Goal: Download file/media

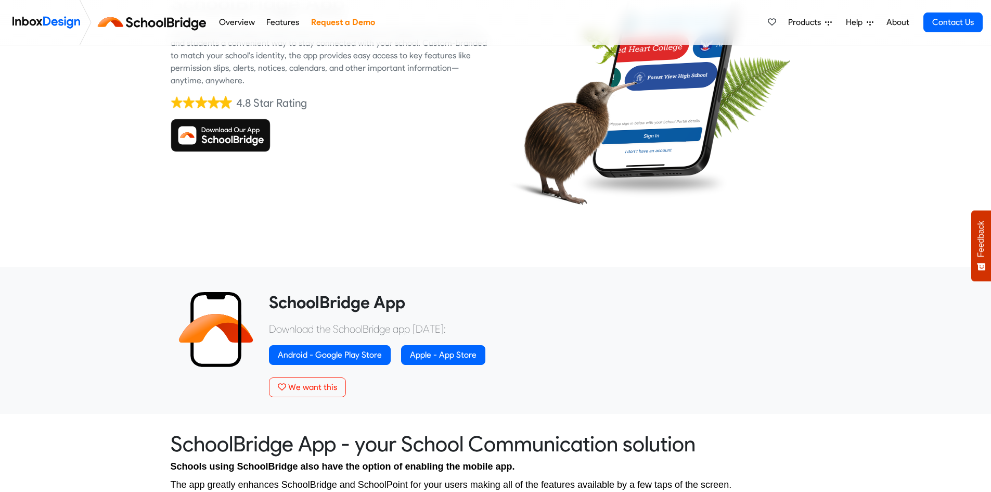
scroll to position [156, 0]
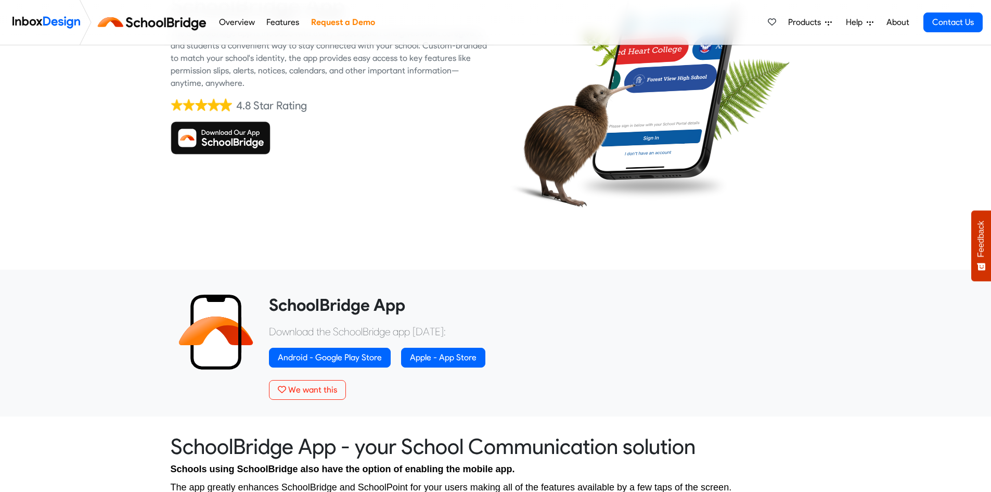
click at [208, 132] on img at bounding box center [221, 137] width 100 height 33
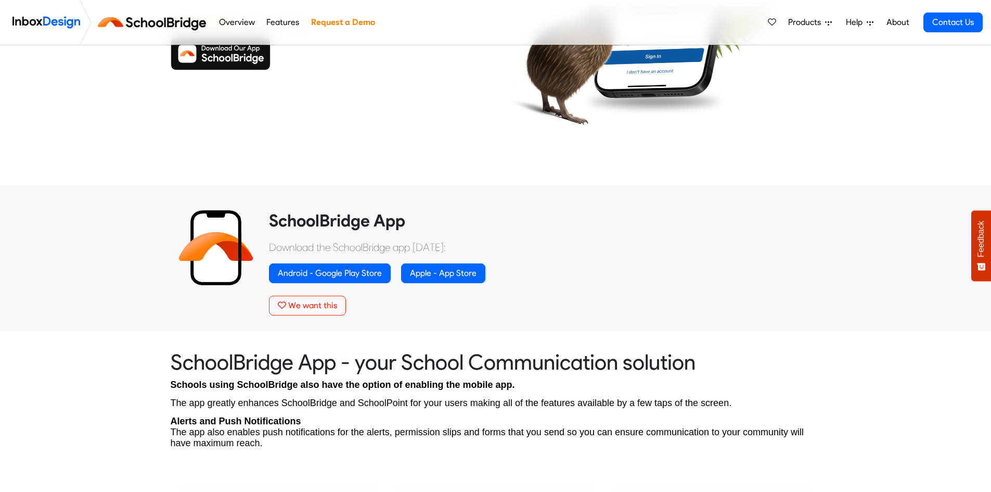
scroll to position [246, 0]
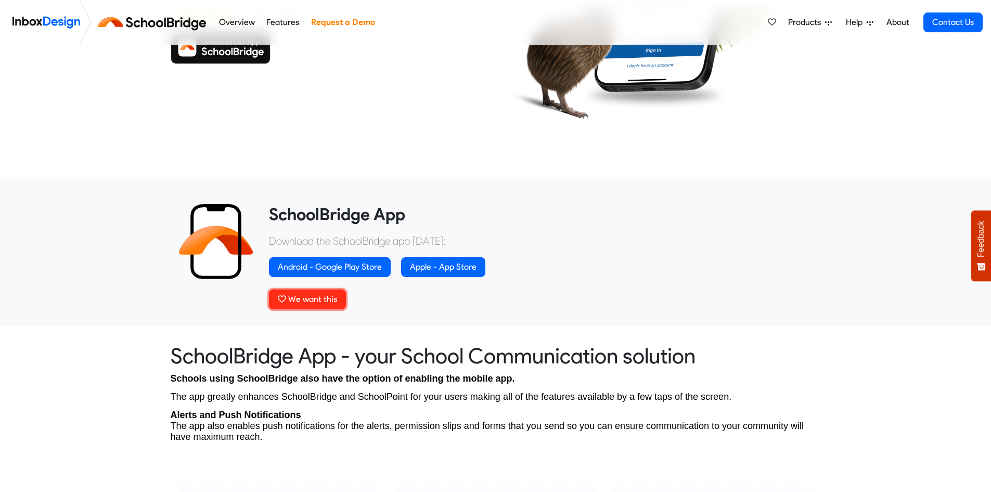
click at [308, 293] on button "We want this" at bounding box center [307, 299] width 77 height 20
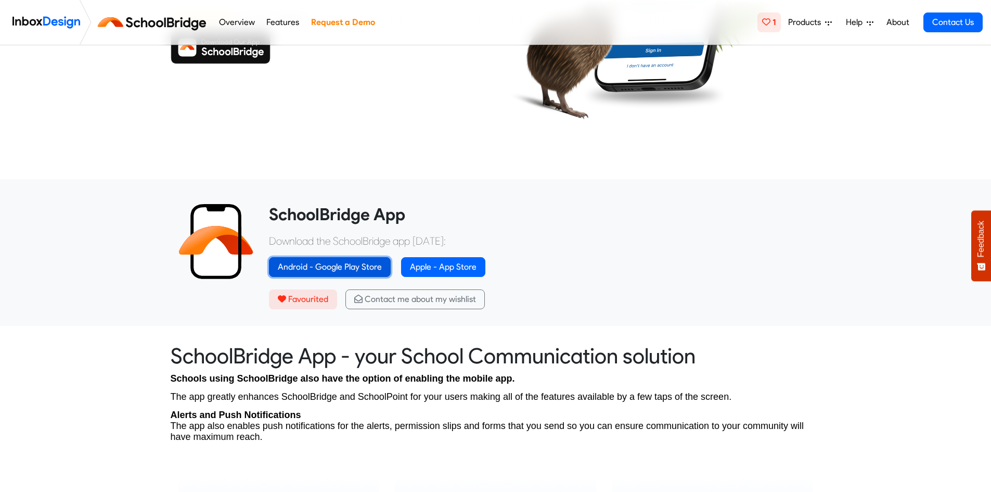
click at [337, 271] on link "Android - Google Play Store" at bounding box center [330, 267] width 122 height 20
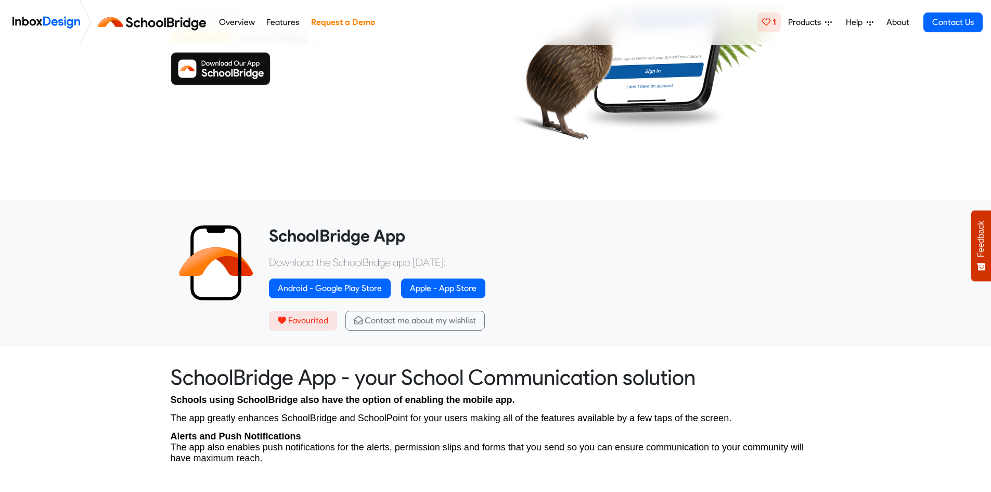
scroll to position [231, 0]
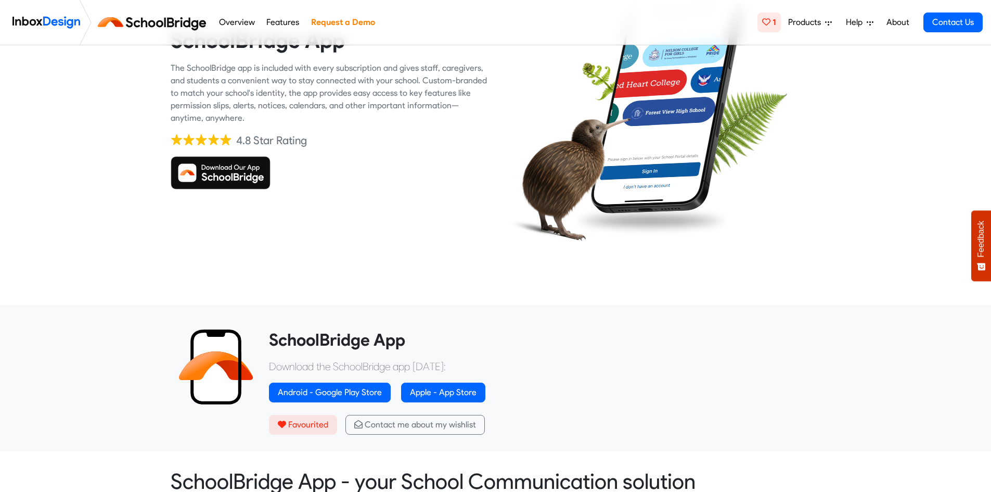
scroll to position [130, 0]
